Goal: Transaction & Acquisition: Obtain resource

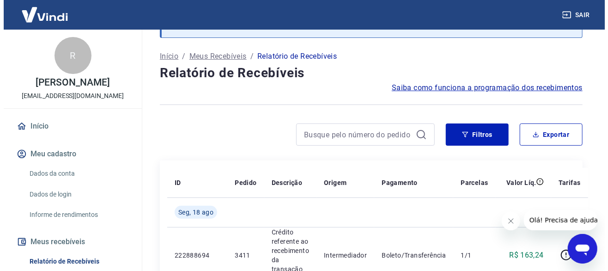
scroll to position [92, 0]
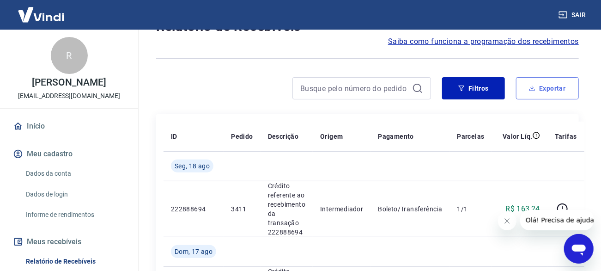
click at [555, 88] on button "Exportar" at bounding box center [547, 88] width 63 height 22
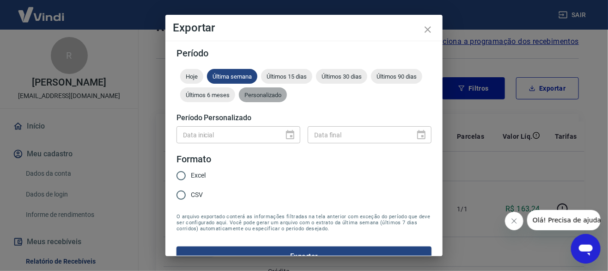
click at [287, 90] on div "Personalizado" at bounding box center [263, 94] width 48 height 15
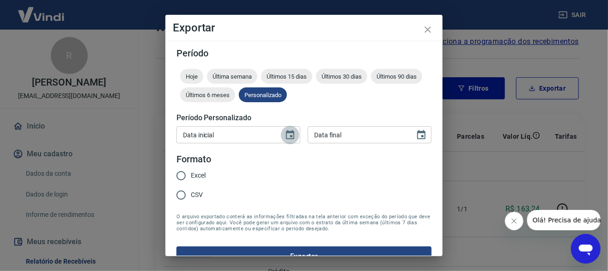
click at [288, 135] on icon "Choose date" at bounding box center [290, 134] width 8 height 9
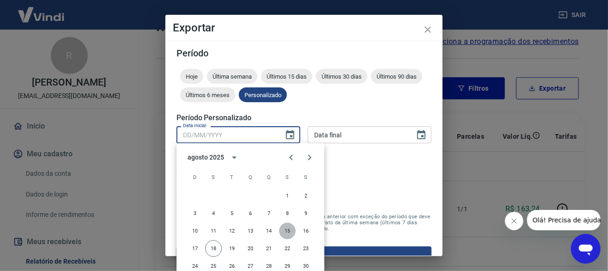
click at [285, 230] on button "15" at bounding box center [287, 231] width 17 height 17
type input "15/08/2025"
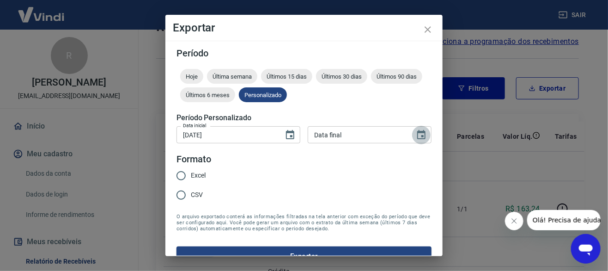
click at [416, 133] on icon "Choose date" at bounding box center [421, 134] width 11 height 11
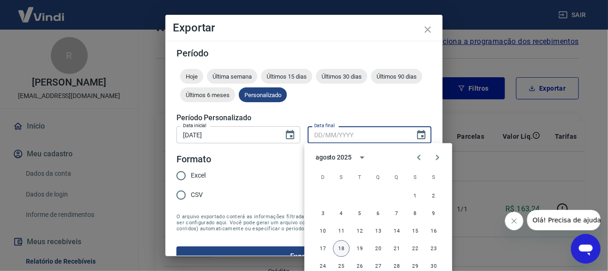
click at [347, 246] on button "18" at bounding box center [341, 248] width 17 height 17
type input "18/08/2025"
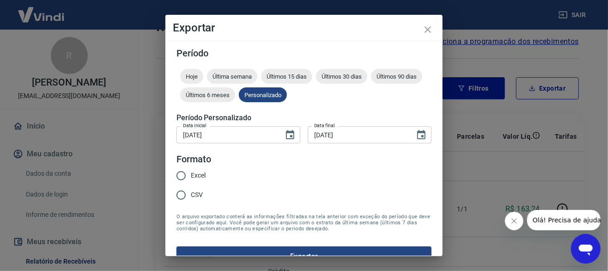
click at [197, 180] on label "Excel" at bounding box center [188, 175] width 34 height 19
click at [191, 180] on input "Excel" at bounding box center [180, 175] width 19 height 19
radio input "true"
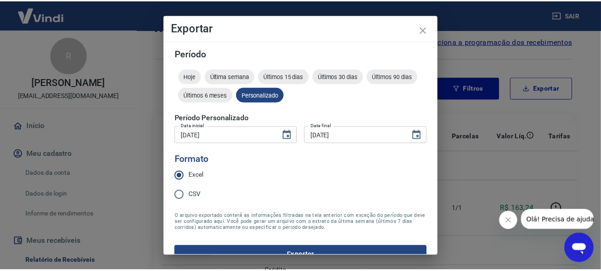
scroll to position [17, 0]
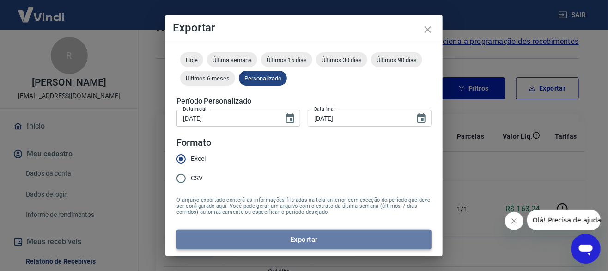
click at [304, 238] on button "Exportar" at bounding box center [303, 239] width 255 height 19
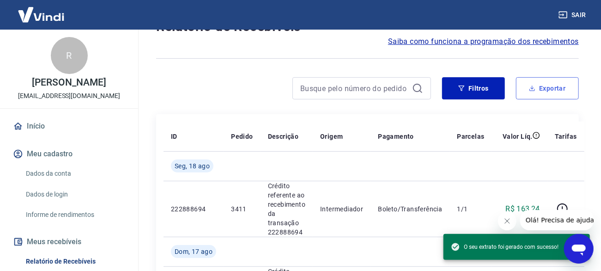
click at [561, 89] on button "Exportar" at bounding box center [547, 88] width 63 height 22
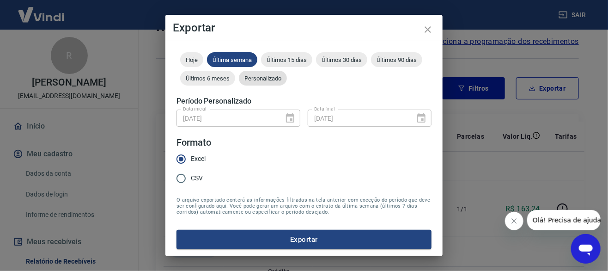
click at [287, 81] on div "Personalizado" at bounding box center [263, 78] width 48 height 15
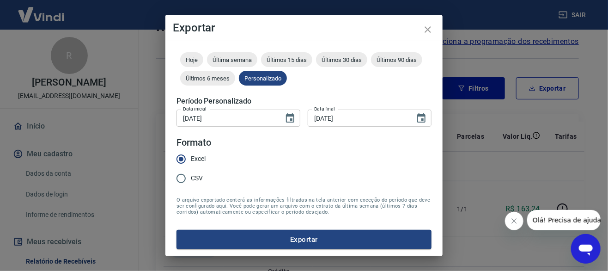
click at [191, 116] on input "15/08/2025" at bounding box center [226, 118] width 101 height 17
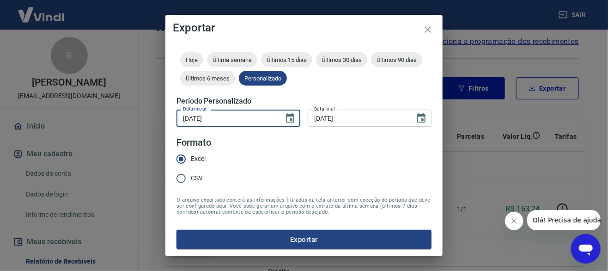
type input "14/08/2025"
click at [323, 156] on form "Período Hoje Última semana Últimos 15 dias Últimos 30 dias Últimos 90 dias Últi…" at bounding box center [303, 140] width 255 height 217
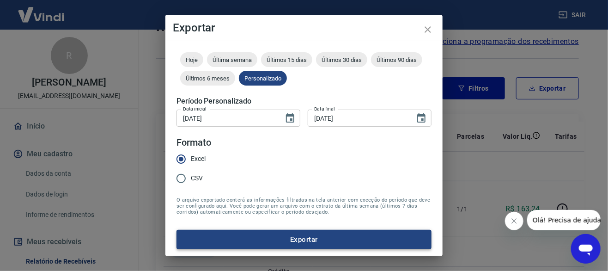
click at [305, 241] on button "Exportar" at bounding box center [303, 239] width 255 height 19
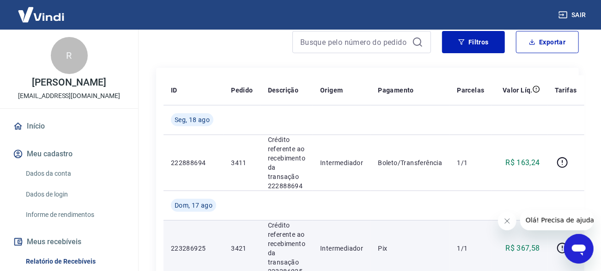
scroll to position [185, 0]
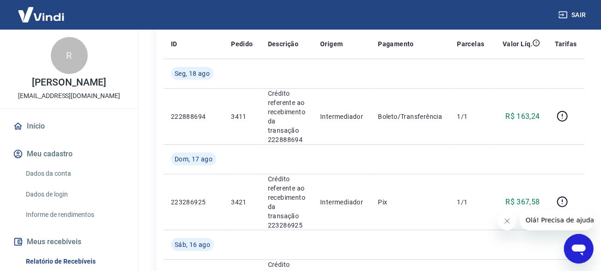
click at [574, 14] on button "Sair" at bounding box center [573, 14] width 33 height 17
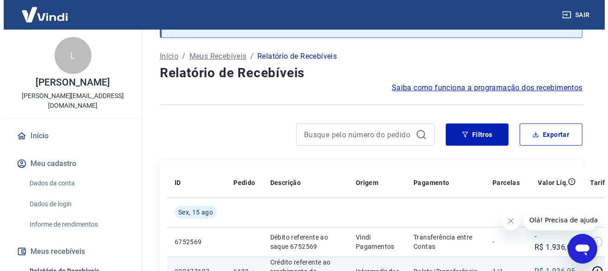
scroll to position [139, 0]
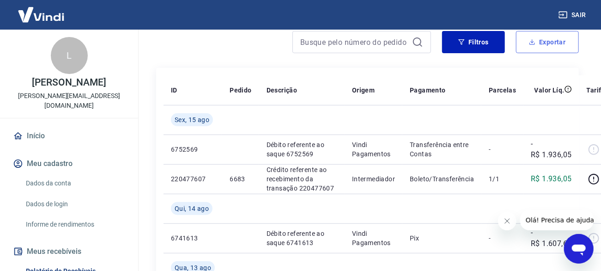
click at [544, 46] on button "Exportar" at bounding box center [547, 42] width 63 height 22
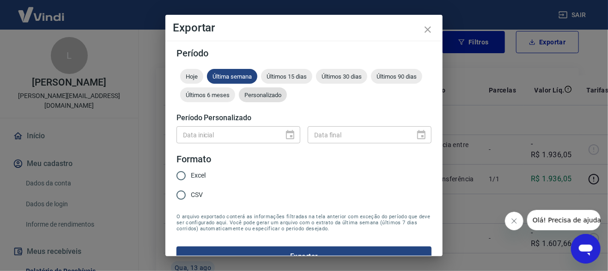
click at [287, 94] on span "Personalizado" at bounding box center [263, 94] width 48 height 7
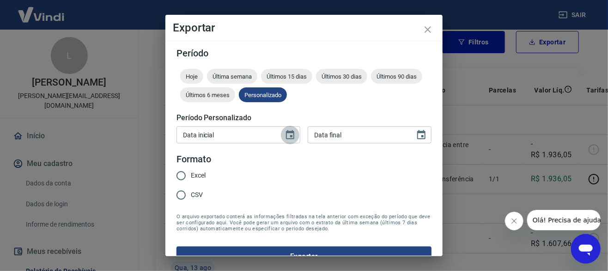
click at [289, 135] on icon "Choose date" at bounding box center [290, 134] width 11 height 11
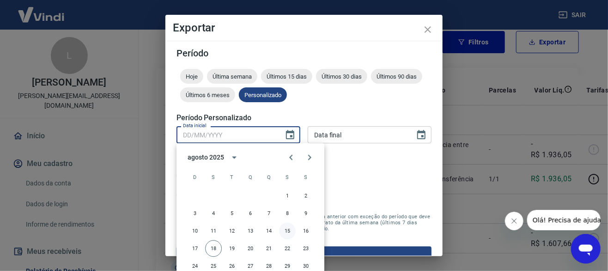
click at [288, 228] on button "15" at bounding box center [287, 231] width 17 height 17
type input "15/08/2025"
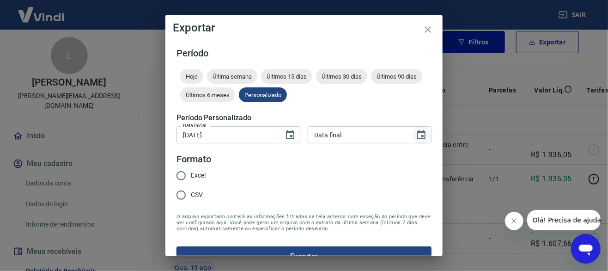
click at [422, 137] on button "Choose date" at bounding box center [421, 135] width 18 height 18
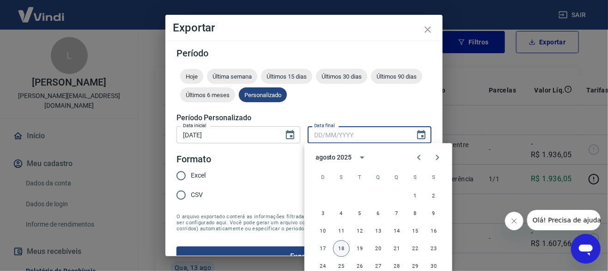
click at [338, 248] on button "18" at bounding box center [341, 248] width 17 height 17
type input "18/08/2025"
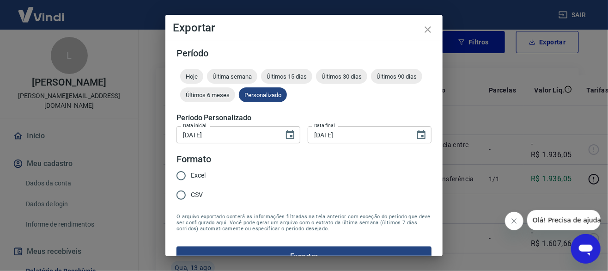
click at [196, 171] on span "Excel" at bounding box center [198, 175] width 15 height 10
click at [191, 171] on input "Excel" at bounding box center [180, 175] width 19 height 19
radio input "true"
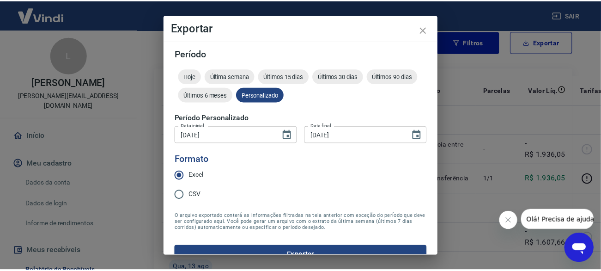
scroll to position [17, 0]
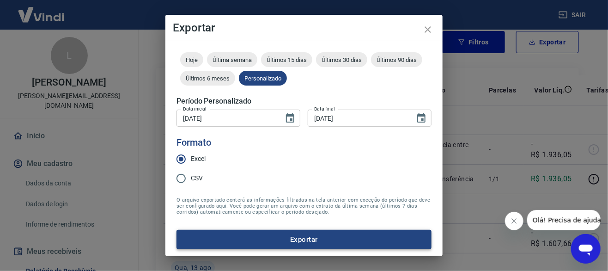
click at [304, 244] on button "Exportar" at bounding box center [303, 239] width 255 height 19
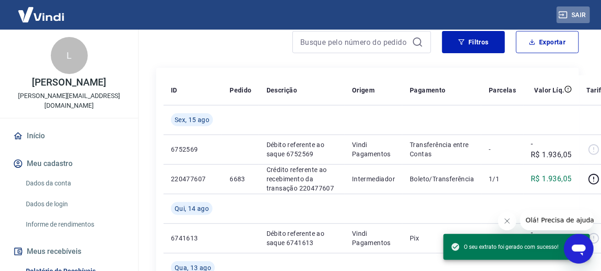
click at [584, 16] on button "Sair" at bounding box center [573, 14] width 33 height 17
